Goal: Information Seeking & Learning: Find specific fact

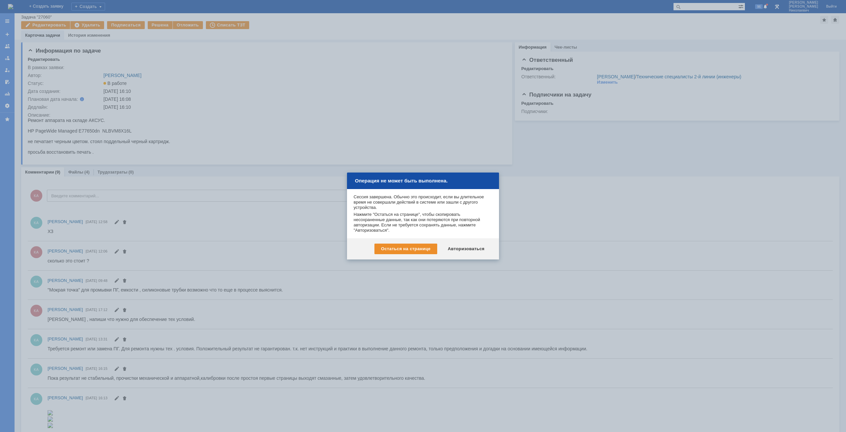
scroll to position [45, 0]
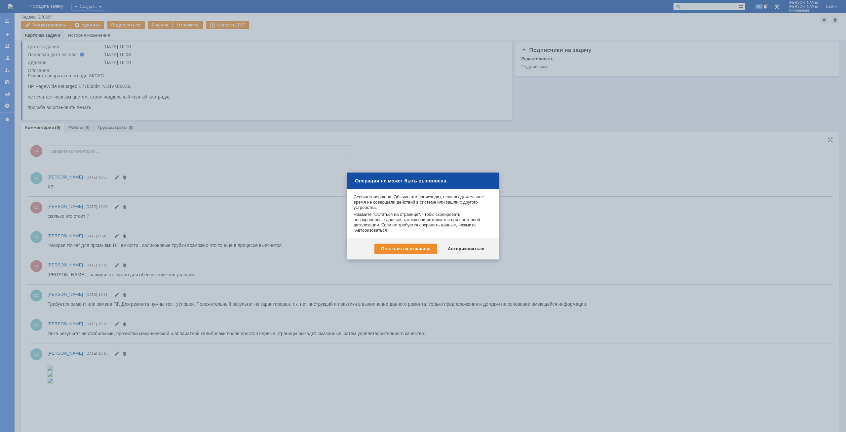
click at [480, 247] on div "Авторизоваться" at bounding box center [466, 249] width 50 height 11
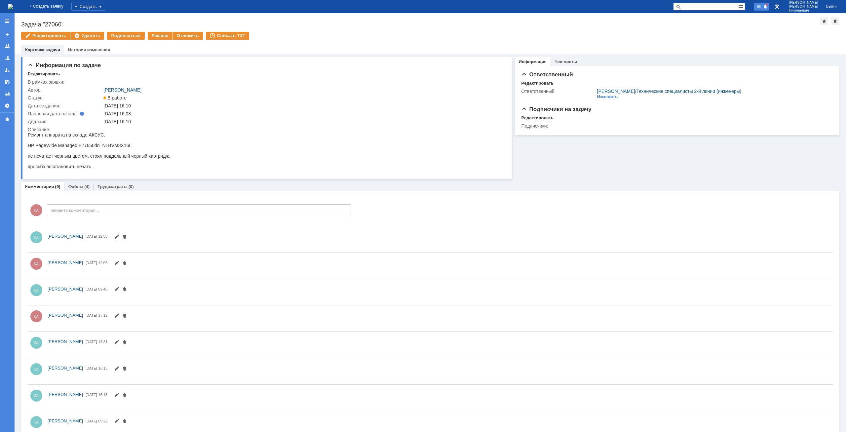
click at [763, 5] on span "96" at bounding box center [760, 6] width 8 height 5
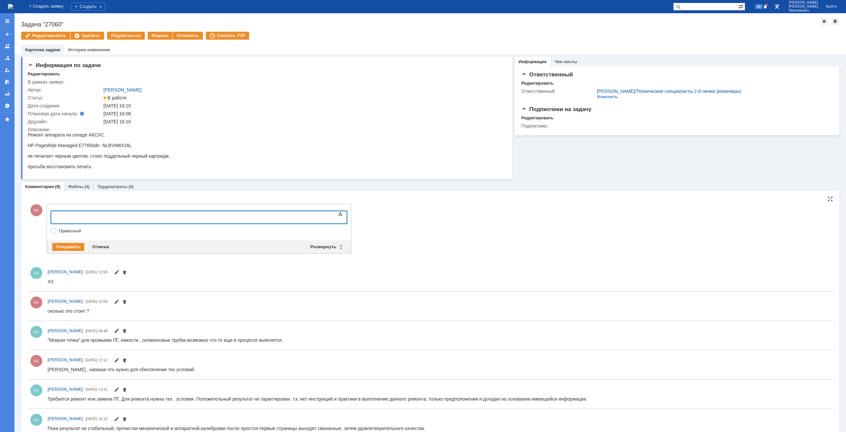
click at [69, 217] on div at bounding box center [105, 216] width 94 height 5
click at [70, 218] on div at bounding box center [105, 216] width 94 height 5
click at [96, 243] on div "Отмена" at bounding box center [100, 247] width 25 height 8
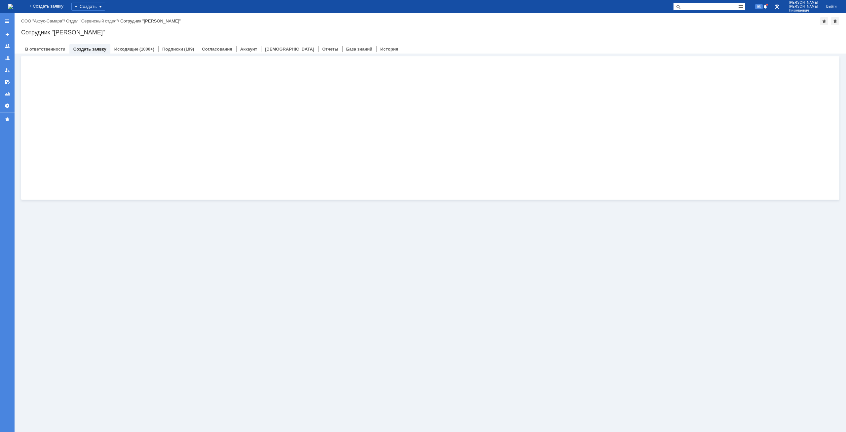
click at [696, 7] on input "text" at bounding box center [706, 7] width 65 height 8
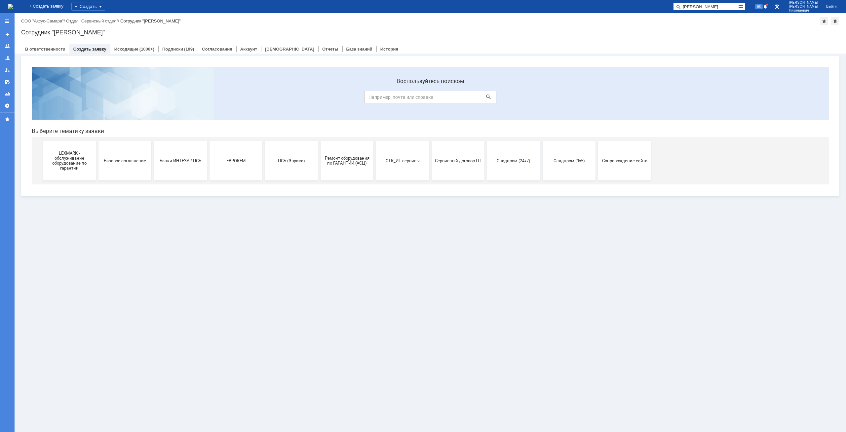
type input "[PERSON_NAME]"
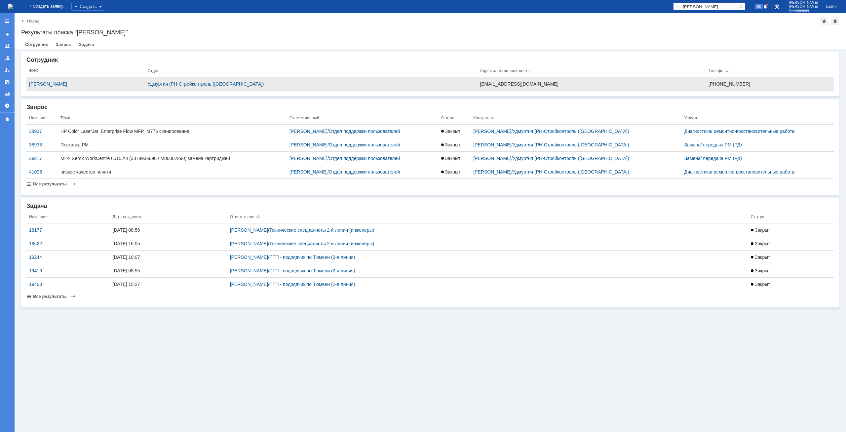
click at [100, 84] on div "[PERSON_NAME]" at bounding box center [85, 83] width 113 height 5
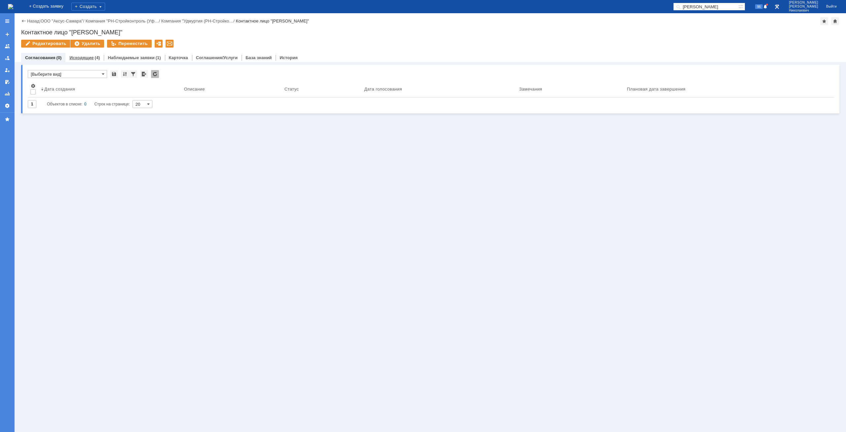
click at [87, 60] on link "Исходящие" at bounding box center [81, 57] width 24 height 5
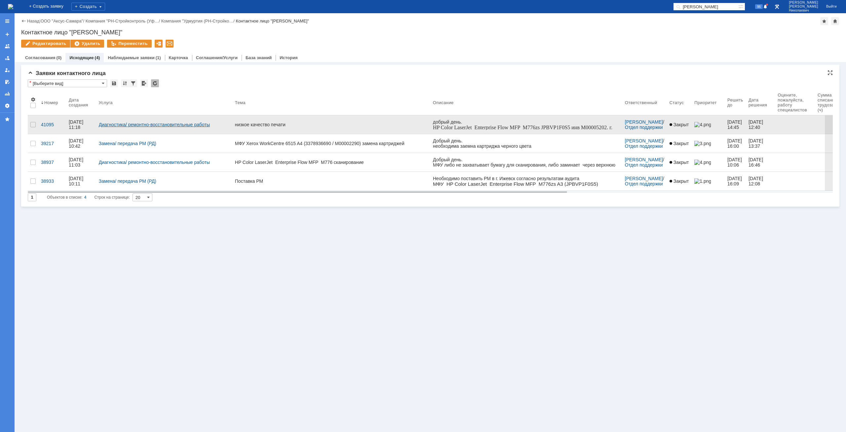
click at [105, 122] on link "Диагностика/ ремонтно-восстановительные работы" at bounding box center [154, 124] width 111 height 5
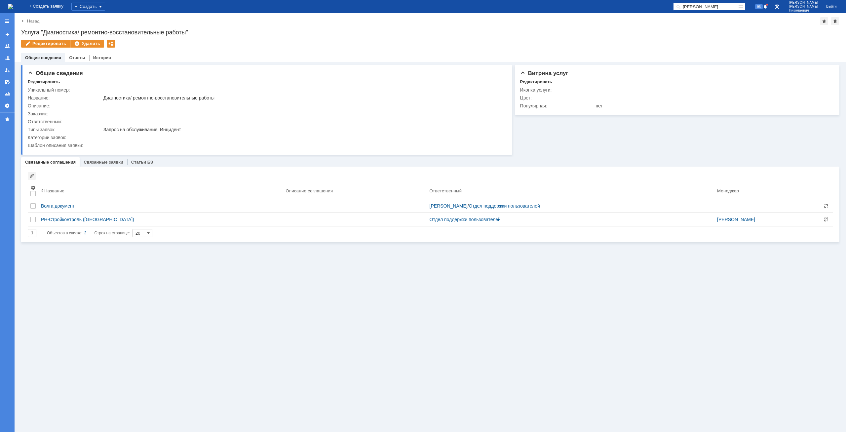
click at [29, 21] on link "Назад" at bounding box center [33, 21] width 12 height 5
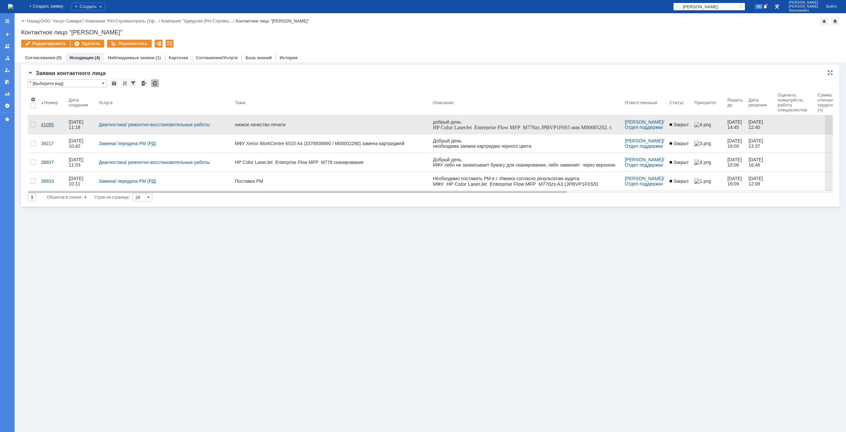
click at [45, 123] on div "41095" at bounding box center [52, 124] width 22 height 5
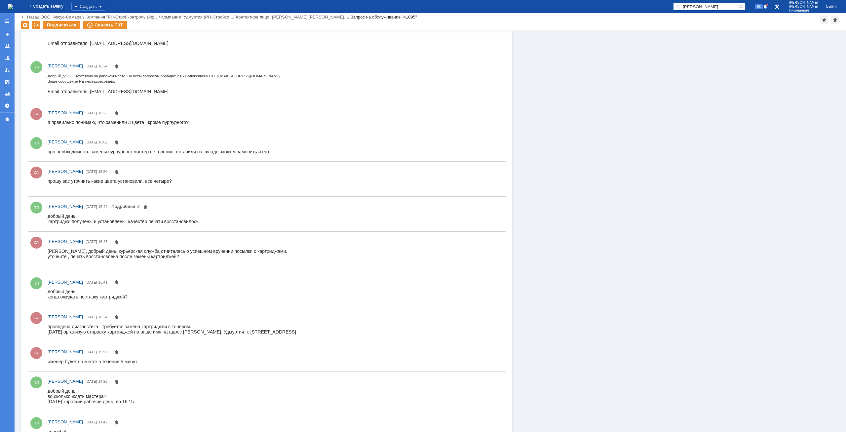
scroll to position [304, 0]
